Goal: Task Accomplishment & Management: Manage account settings

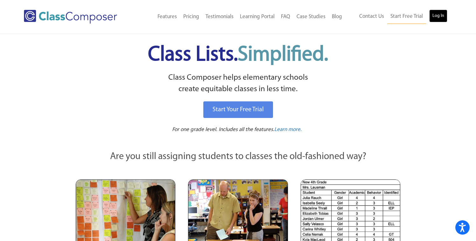
click at [439, 15] on link "Log In" at bounding box center [438, 16] width 18 height 13
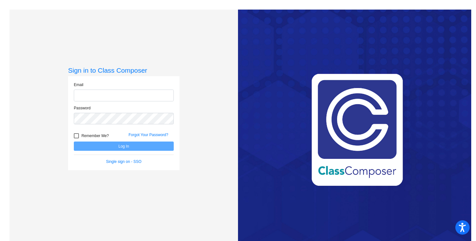
type input "Caryn_Sanchez@upland.k12.ca.us"
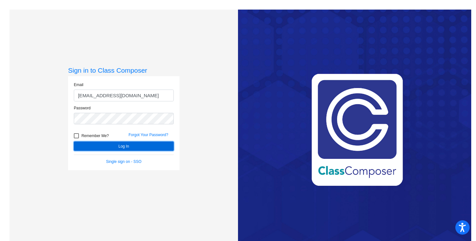
click at [136, 147] on button "Log In" at bounding box center [124, 145] width 100 height 9
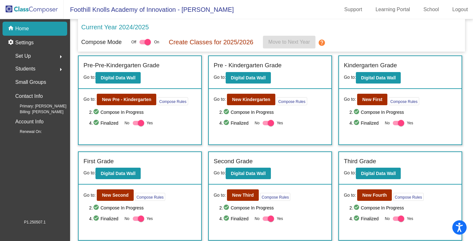
scroll to position [191, 0]
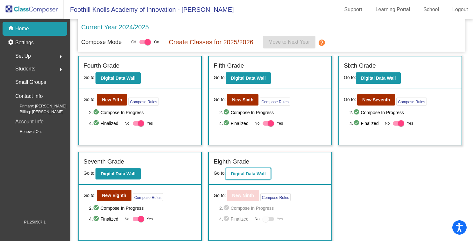
click at [237, 179] on button "Digital Data Wall" at bounding box center [248, 173] width 45 height 11
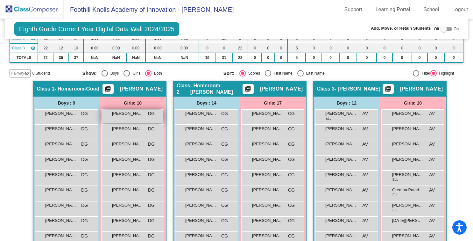
click at [130, 118] on div "Adelina Valle DG lock do_not_disturb_alt" at bounding box center [132, 115] width 61 height 13
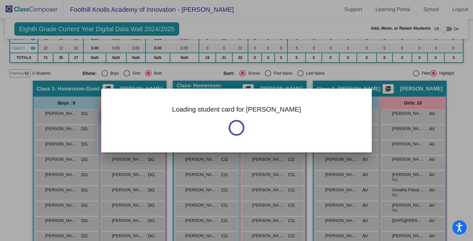
scroll to position [88, 0]
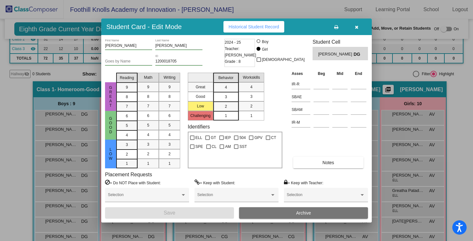
click at [429, 127] on div at bounding box center [236, 120] width 473 height 241
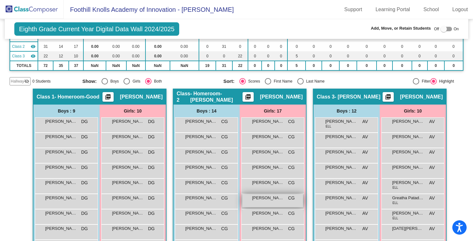
scroll to position [0, 0]
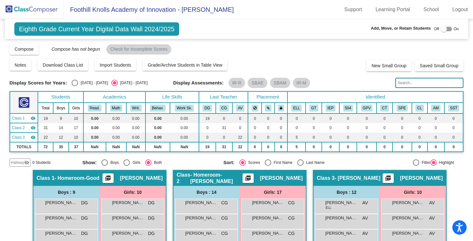
click at [147, 179] on span "Danica Good" at bounding box center [141, 178] width 43 height 6
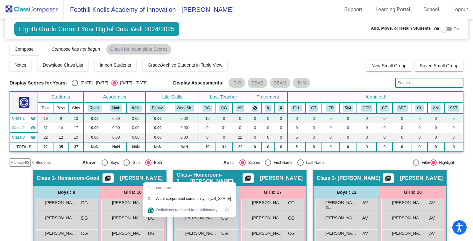
click at [78, 178] on span "- Homeroom-Good" at bounding box center [76, 178] width 45 height 6
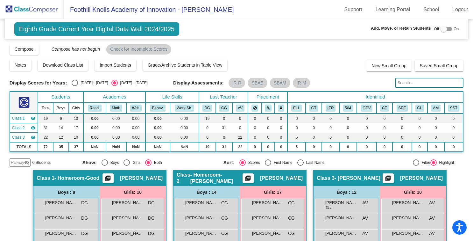
click at [291, 176] on span "Christine Guerra" at bounding box center [281, 178] width 43 height 6
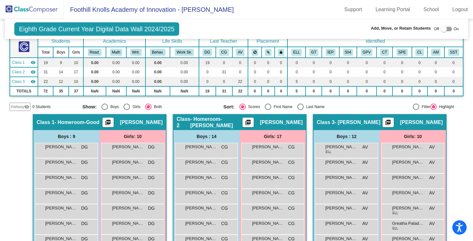
scroll to position [57, 0]
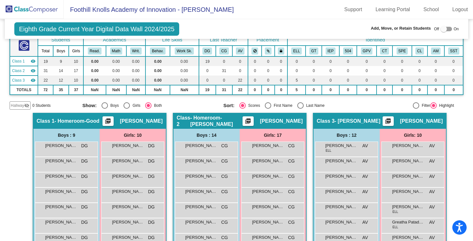
click at [20, 8] on img at bounding box center [32, 9] width 64 height 19
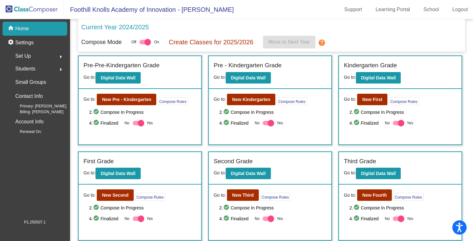
click at [25, 55] on span "Set Up" at bounding box center [23, 56] width 16 height 9
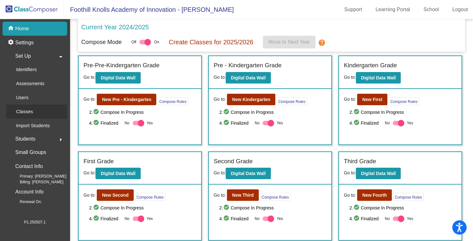
click at [25, 113] on p "Classes" at bounding box center [24, 112] width 17 height 8
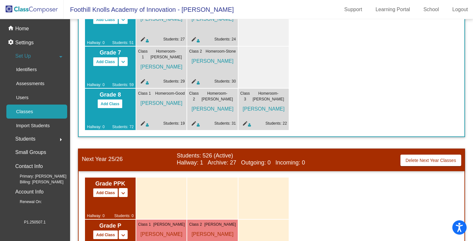
scroll to position [408, 0]
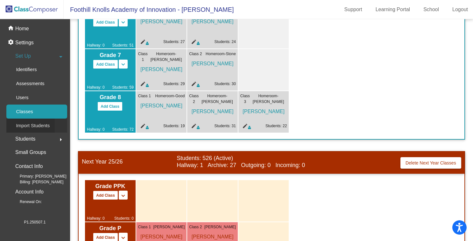
click at [36, 127] on p "Import Students" at bounding box center [33, 126] width 34 height 8
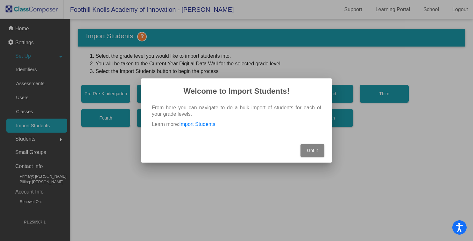
click at [315, 152] on span "Got It" at bounding box center [312, 150] width 11 height 5
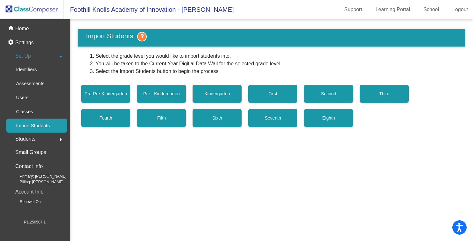
click at [34, 137] on span "Students" at bounding box center [25, 138] width 20 height 9
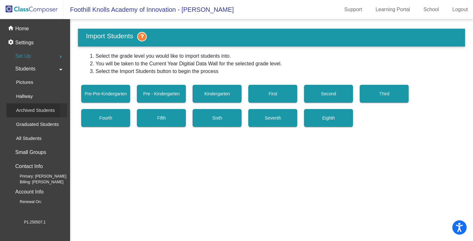
click at [31, 112] on p "Archived Students" at bounding box center [35, 110] width 39 height 8
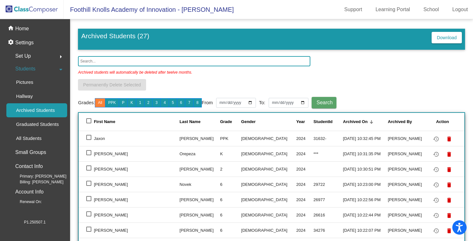
click at [37, 59] on div "Set Up arrow_right" at bounding box center [36, 56] width 61 height 13
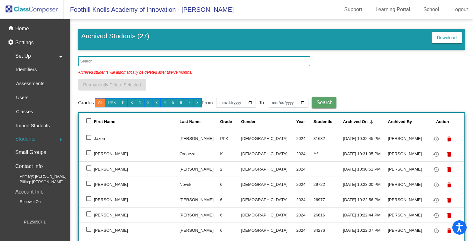
click at [32, 55] on div "Set Up arrow_drop_down" at bounding box center [36, 56] width 61 height 13
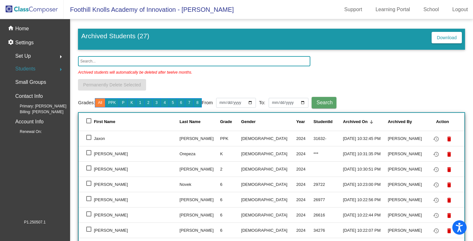
click at [32, 55] on div "Set Up arrow_right" at bounding box center [36, 56] width 61 height 13
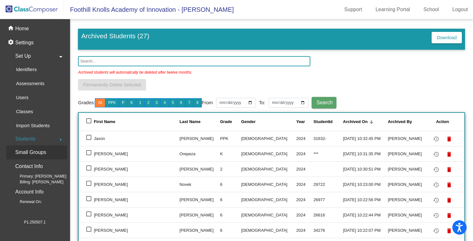
click at [25, 150] on p "Small Groups" at bounding box center [30, 152] width 31 height 9
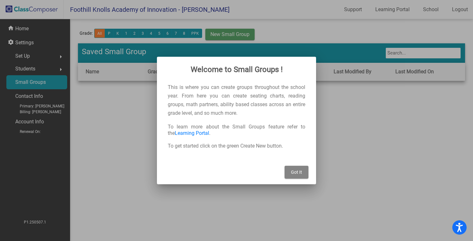
click at [294, 169] on button "Got It" at bounding box center [296, 171] width 24 height 13
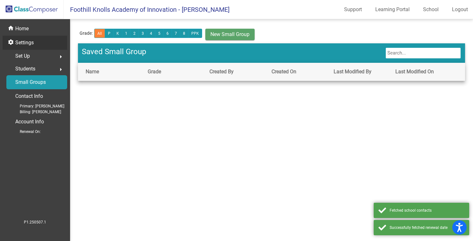
click at [19, 46] on p "Settings" at bounding box center [24, 43] width 18 height 8
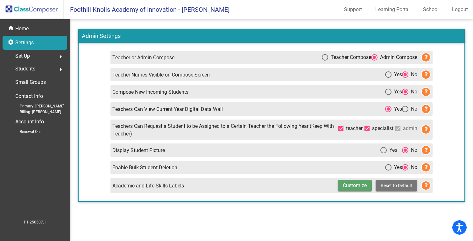
click at [19, 54] on span "Set Up" at bounding box center [22, 56] width 15 height 9
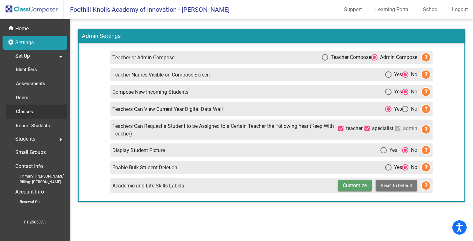
click at [32, 112] on p "Classes" at bounding box center [24, 112] width 17 height 8
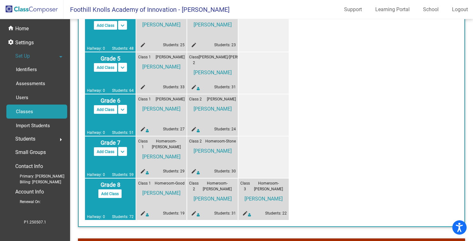
scroll to position [320, 0]
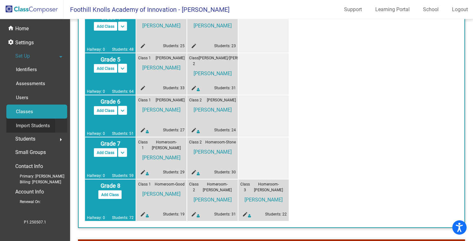
click at [37, 126] on p "Import Students" at bounding box center [33, 126] width 34 height 8
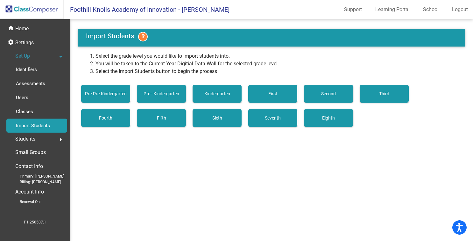
click at [37, 139] on div "Students arrow_right" at bounding box center [36, 138] width 61 height 13
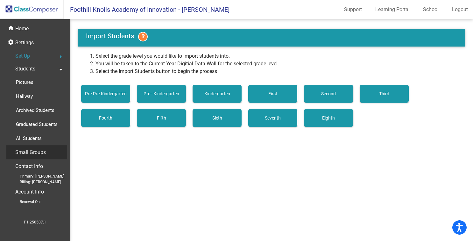
click at [42, 152] on p "Small Groups" at bounding box center [30, 152] width 31 height 9
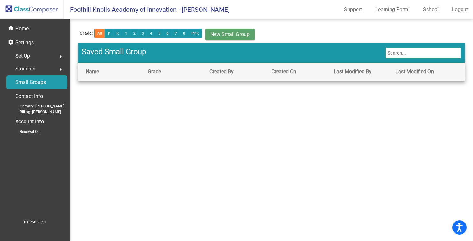
click at [27, 54] on span "Set Up" at bounding box center [22, 56] width 15 height 9
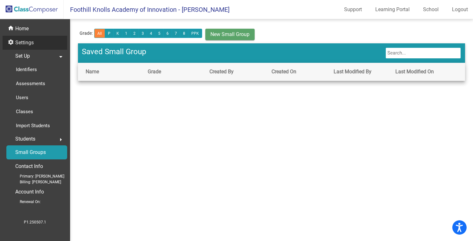
click at [36, 41] on div "settings Settings" at bounding box center [35, 43] width 65 height 14
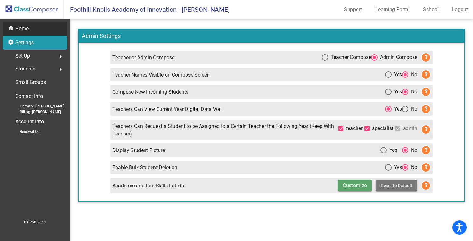
click at [37, 31] on div "home Home" at bounding box center [35, 29] width 65 height 14
